Goal: Task Accomplishment & Management: Manage account settings

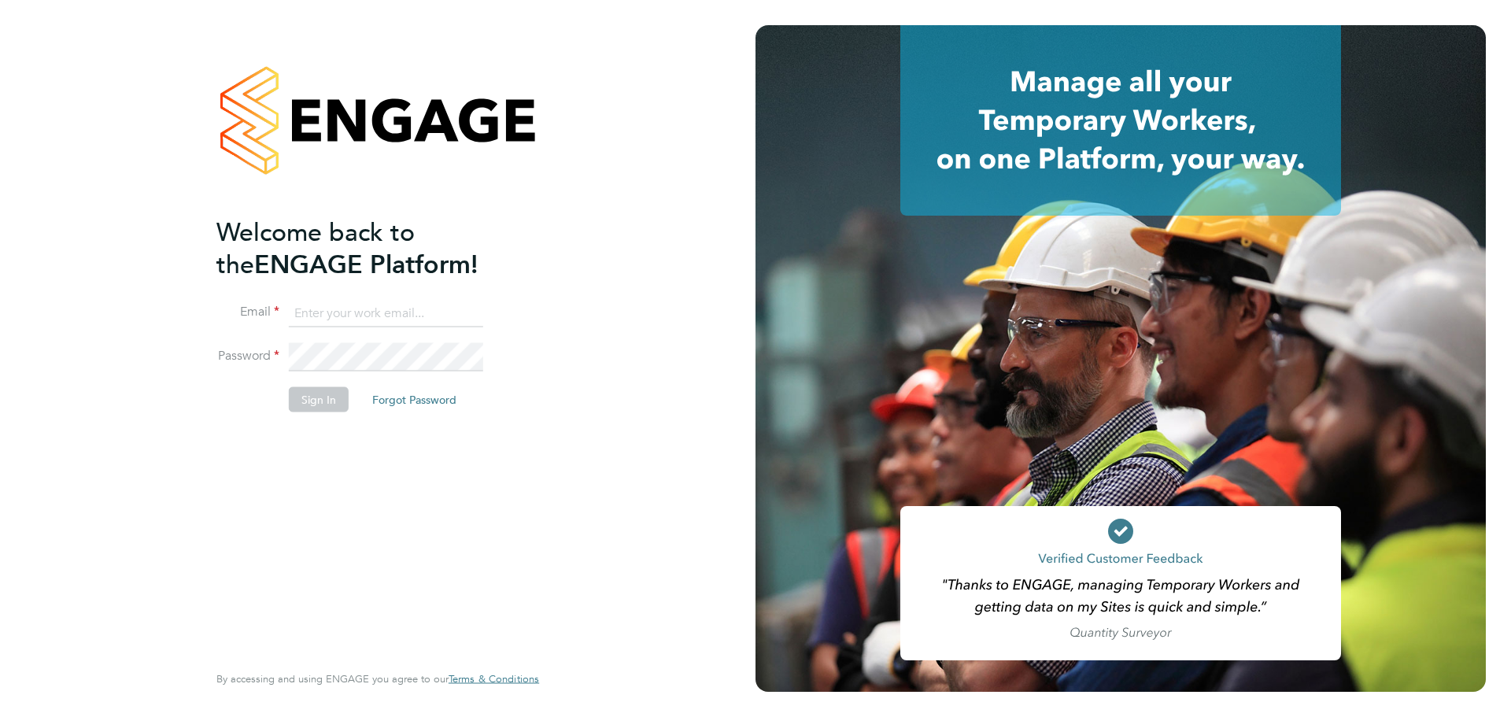
click at [440, 318] on input at bounding box center [386, 313] width 194 height 28
type input "[EMAIL_ADDRESS][PERSON_NAME][DOMAIN_NAME]"
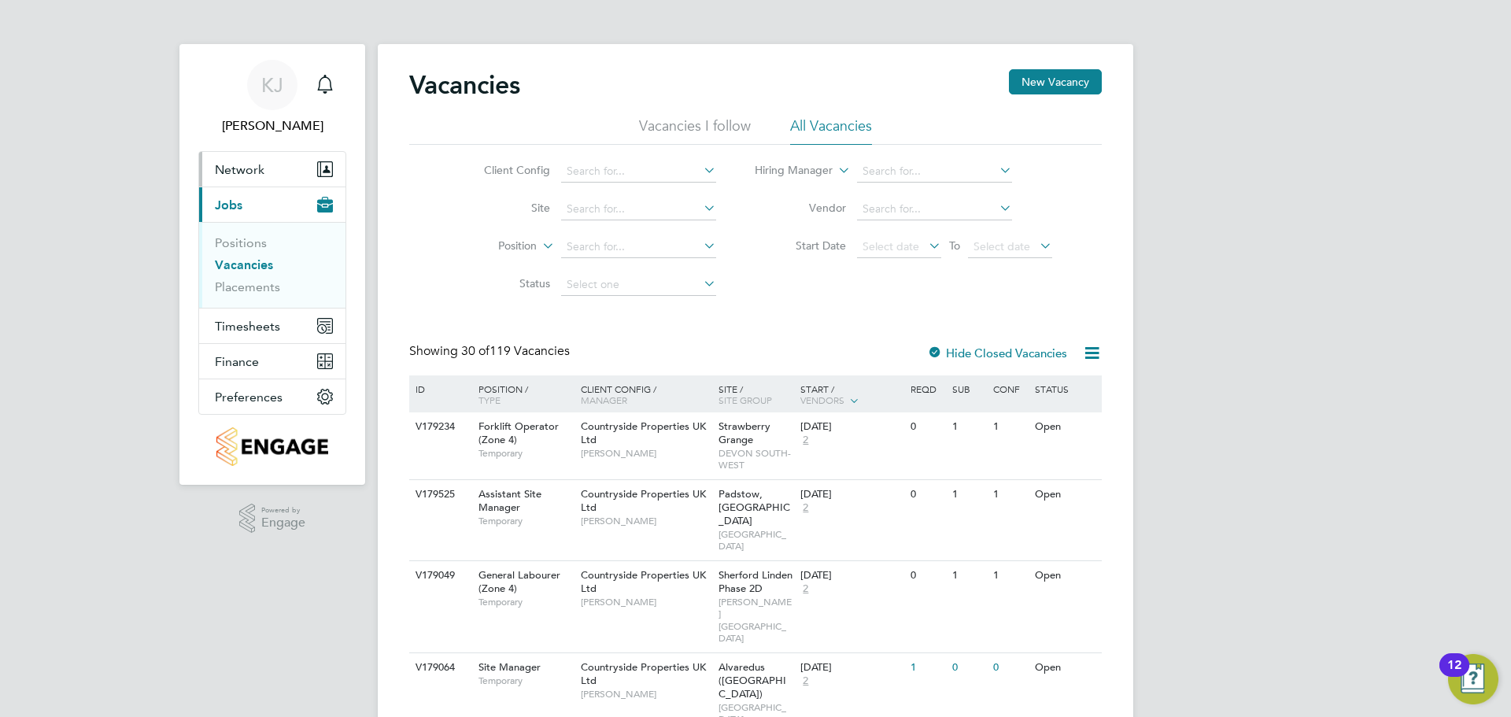
click at [264, 172] on button "Network" at bounding box center [272, 169] width 146 height 35
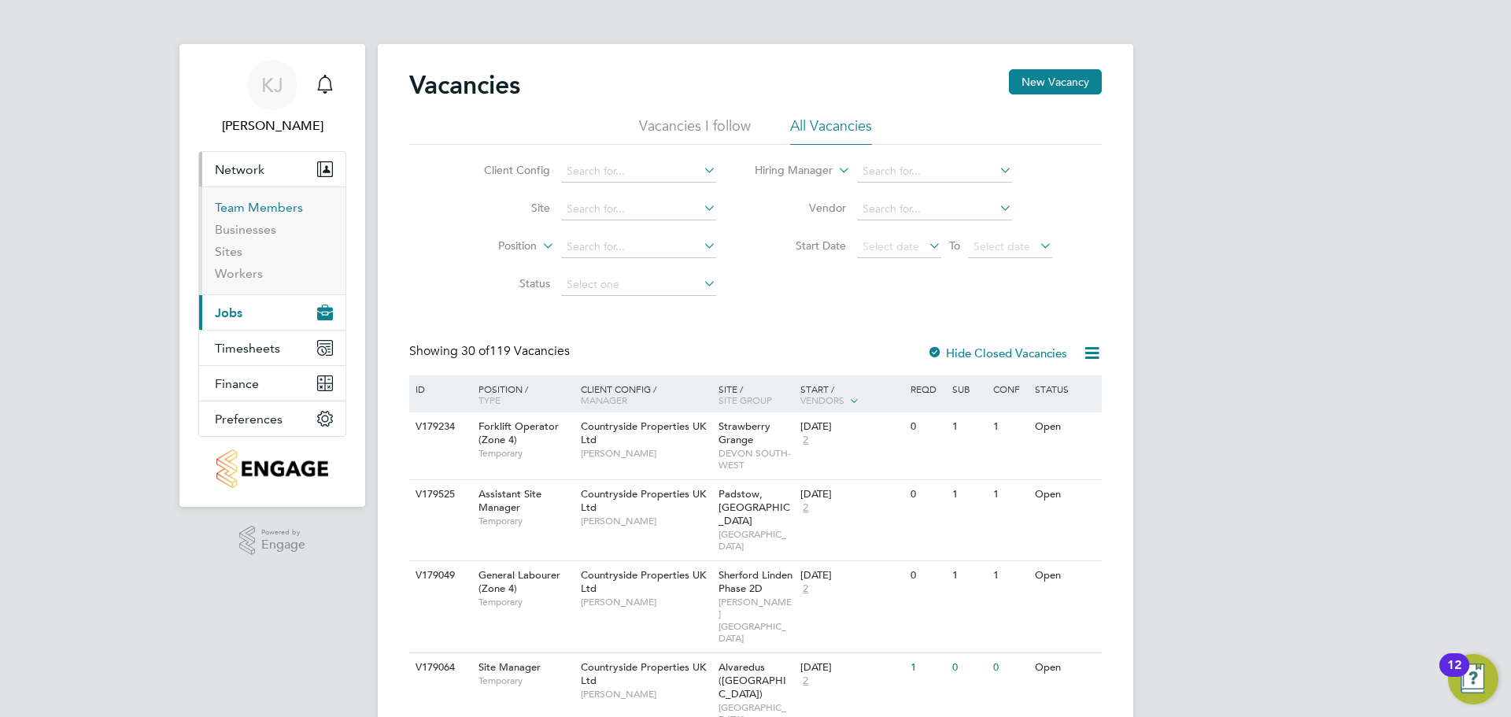
click at [253, 201] on link "Team Members" at bounding box center [259, 207] width 88 height 15
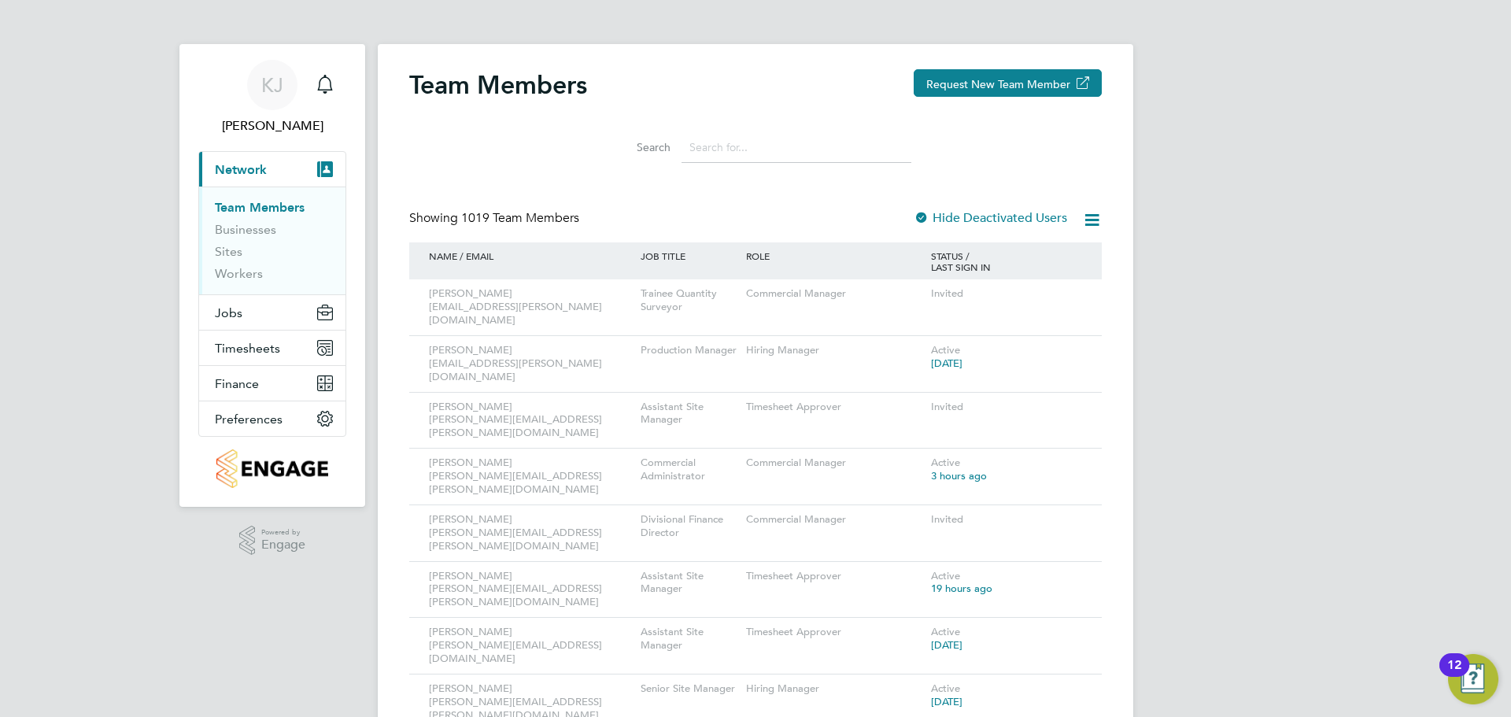
click at [726, 143] on input at bounding box center [796, 147] width 230 height 31
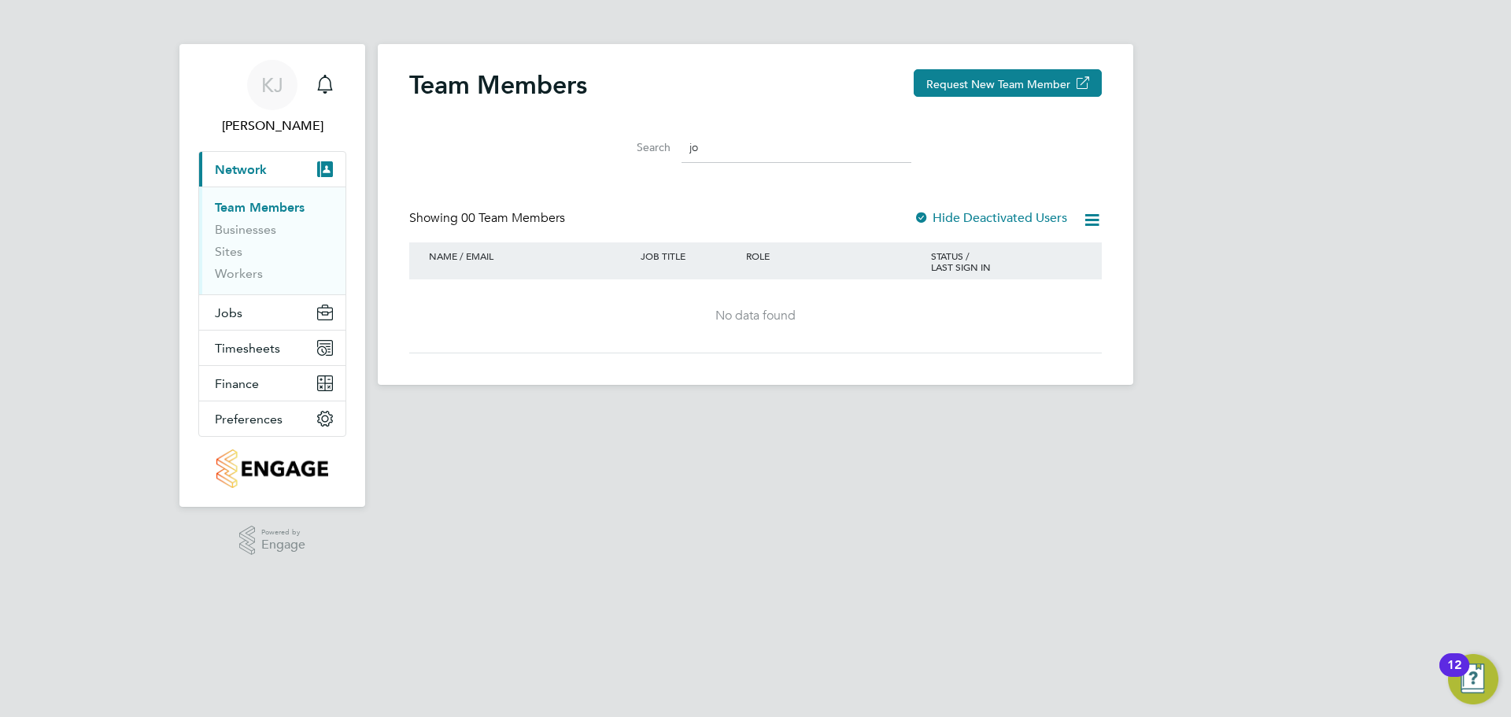
type input "j"
click at [940, 92] on button "Request New Team Member" at bounding box center [1008, 83] width 188 height 28
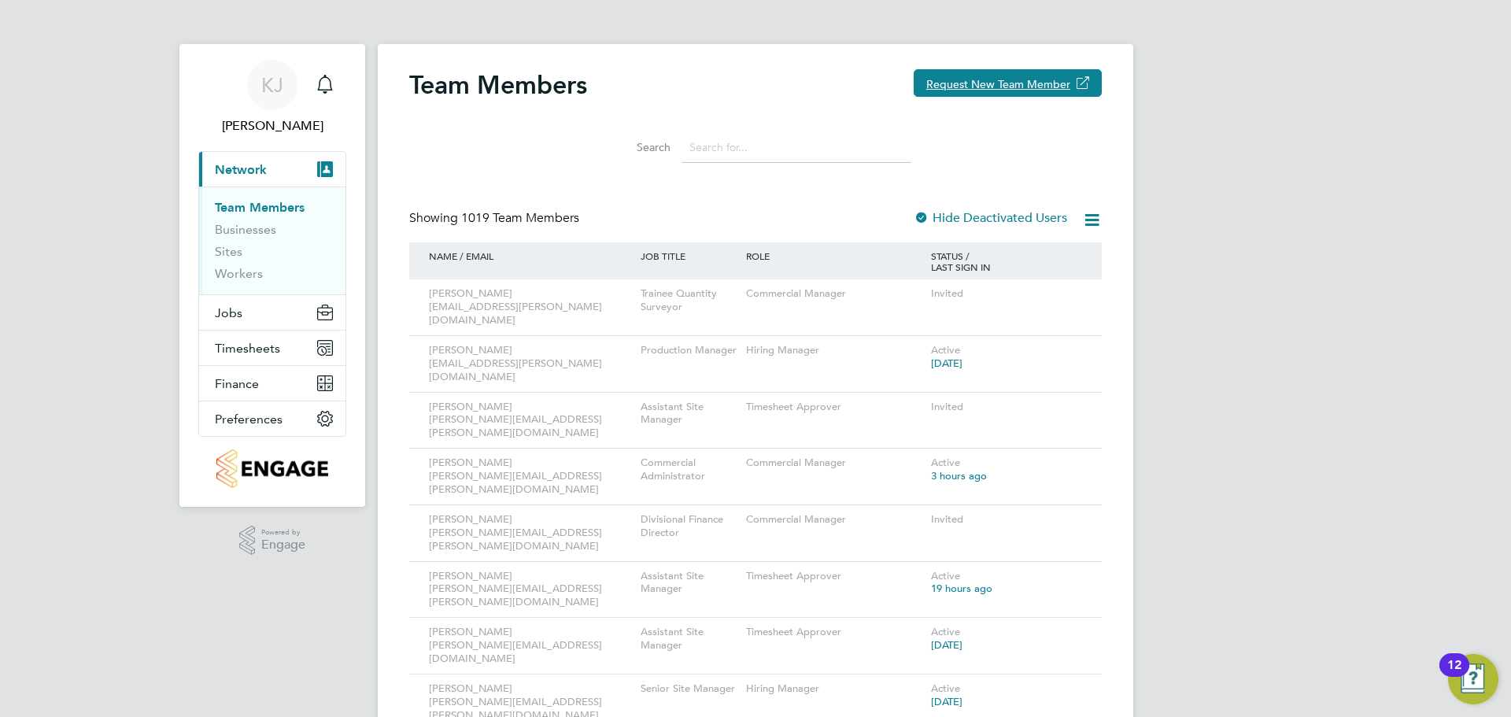
click at [759, 134] on input at bounding box center [796, 147] width 230 height 31
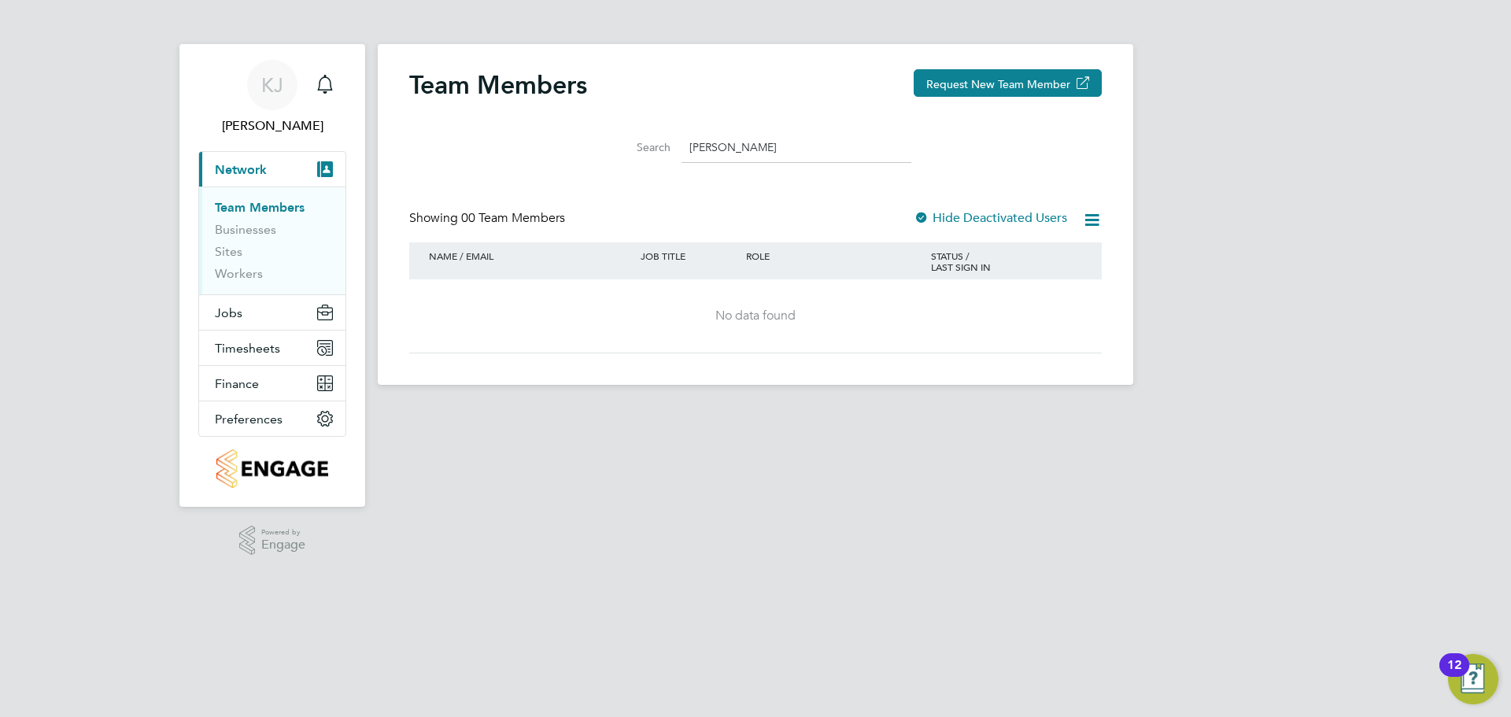
type input "[PERSON_NAME]"
